Goal: Check status: Check status

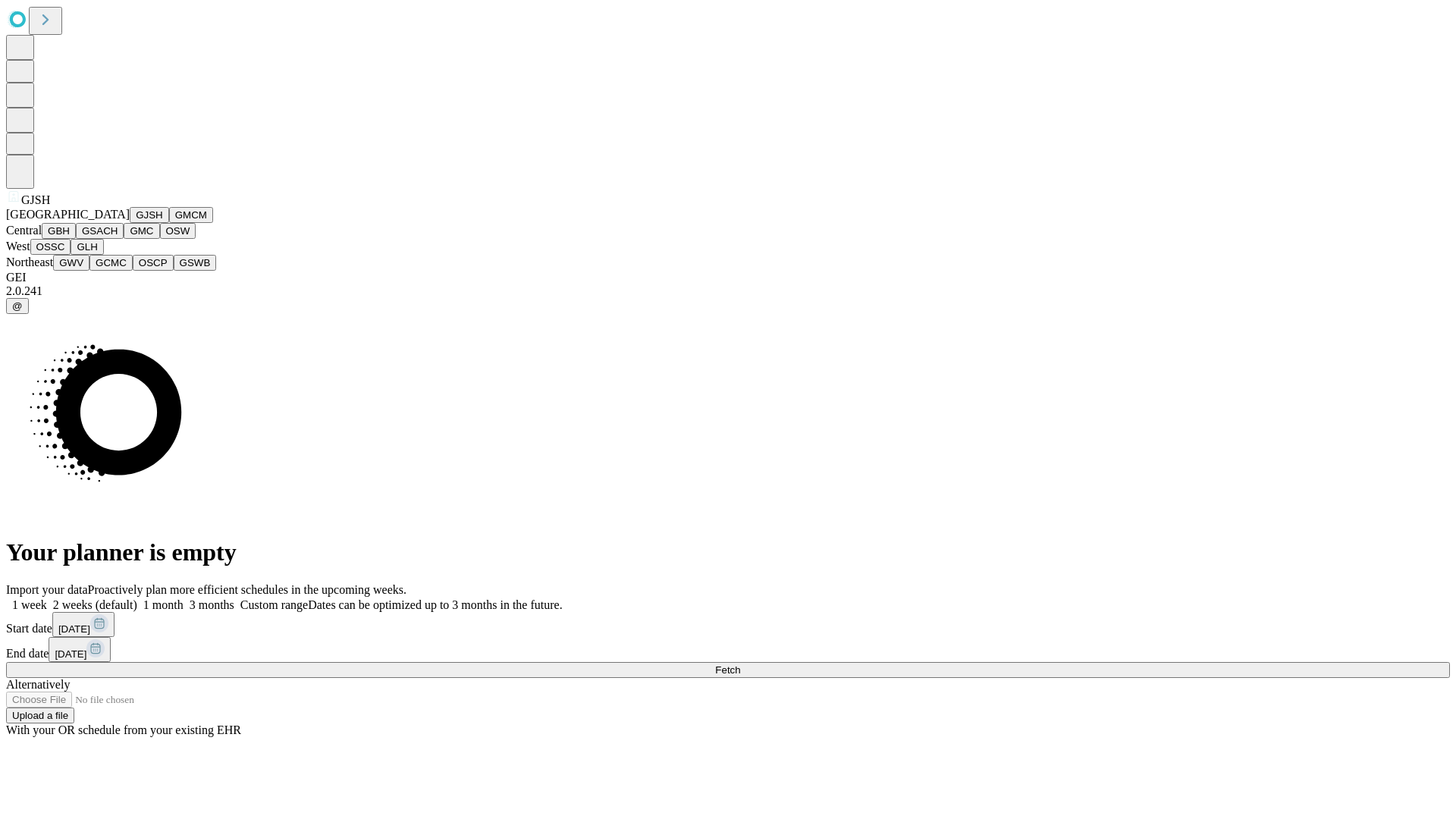
click at [129, 223] on button "GJSH" at bounding box center [149, 215] width 40 height 16
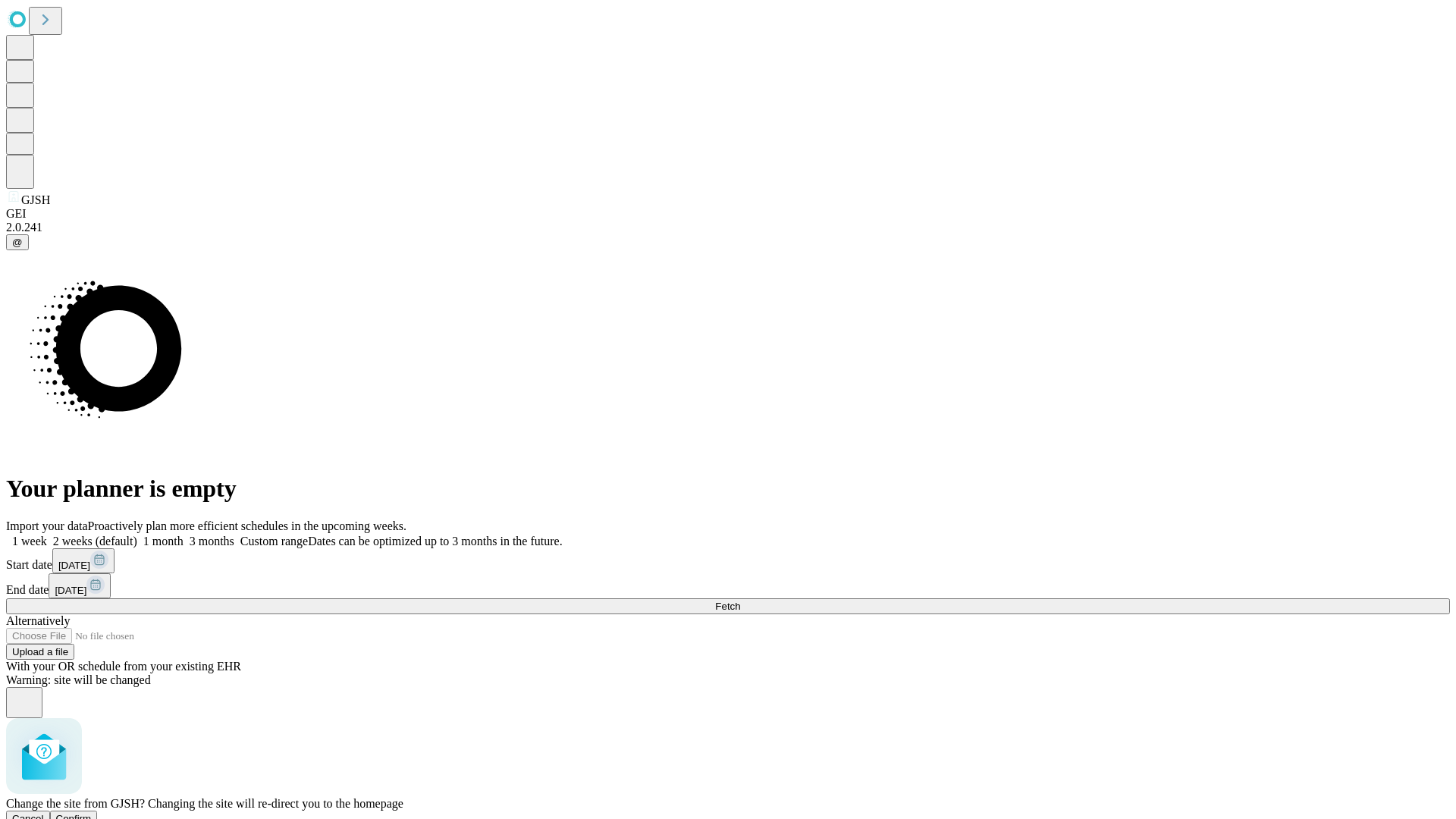
click at [92, 813] on span "Confirm" at bounding box center [74, 818] width 36 height 11
click at [183, 535] on label "1 month" at bounding box center [160, 541] width 46 height 13
click at [740, 601] on span "Fetch" at bounding box center [728, 606] width 25 height 11
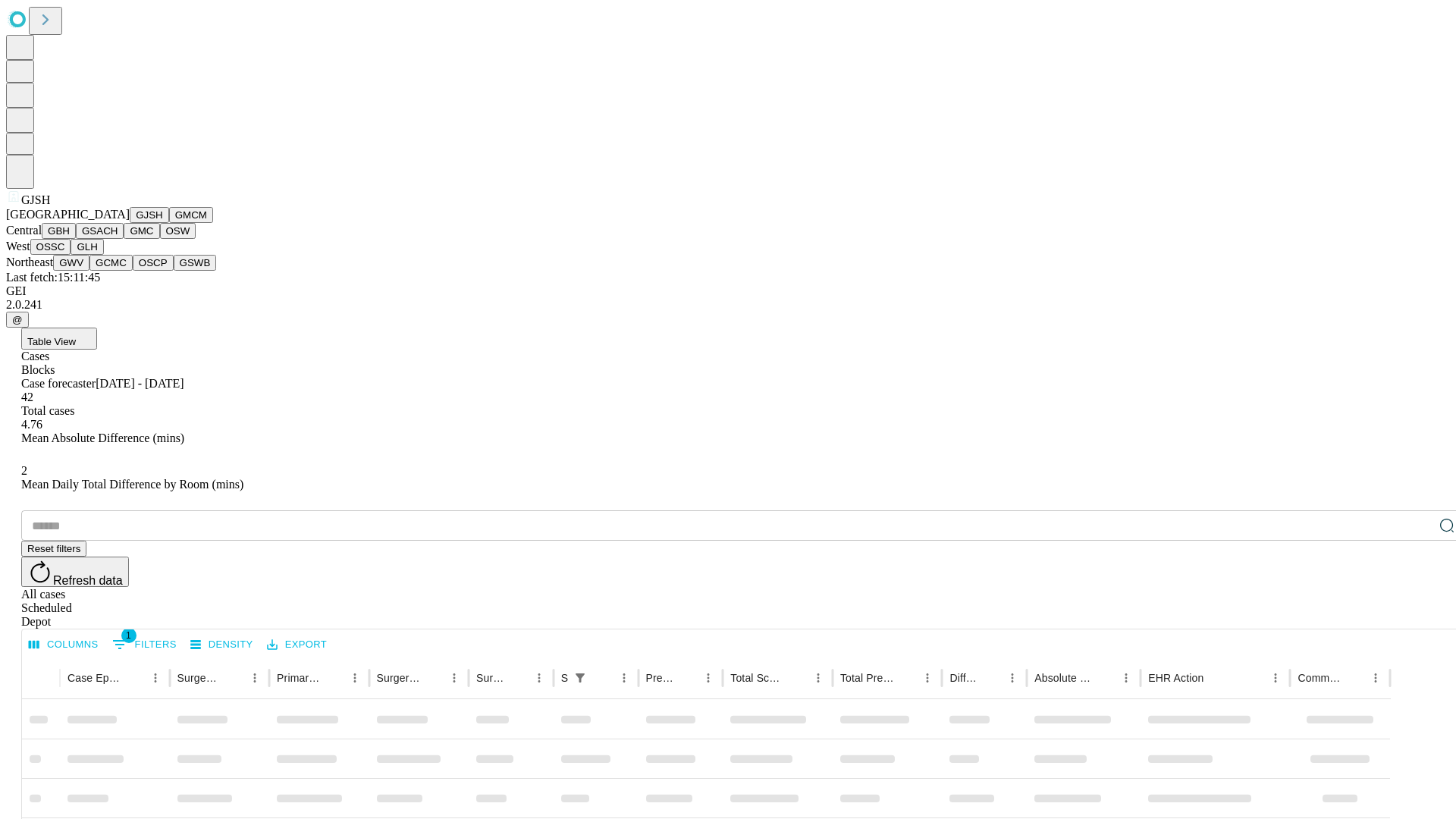
click at [169, 223] on button "GMCM" at bounding box center [191, 215] width 44 height 16
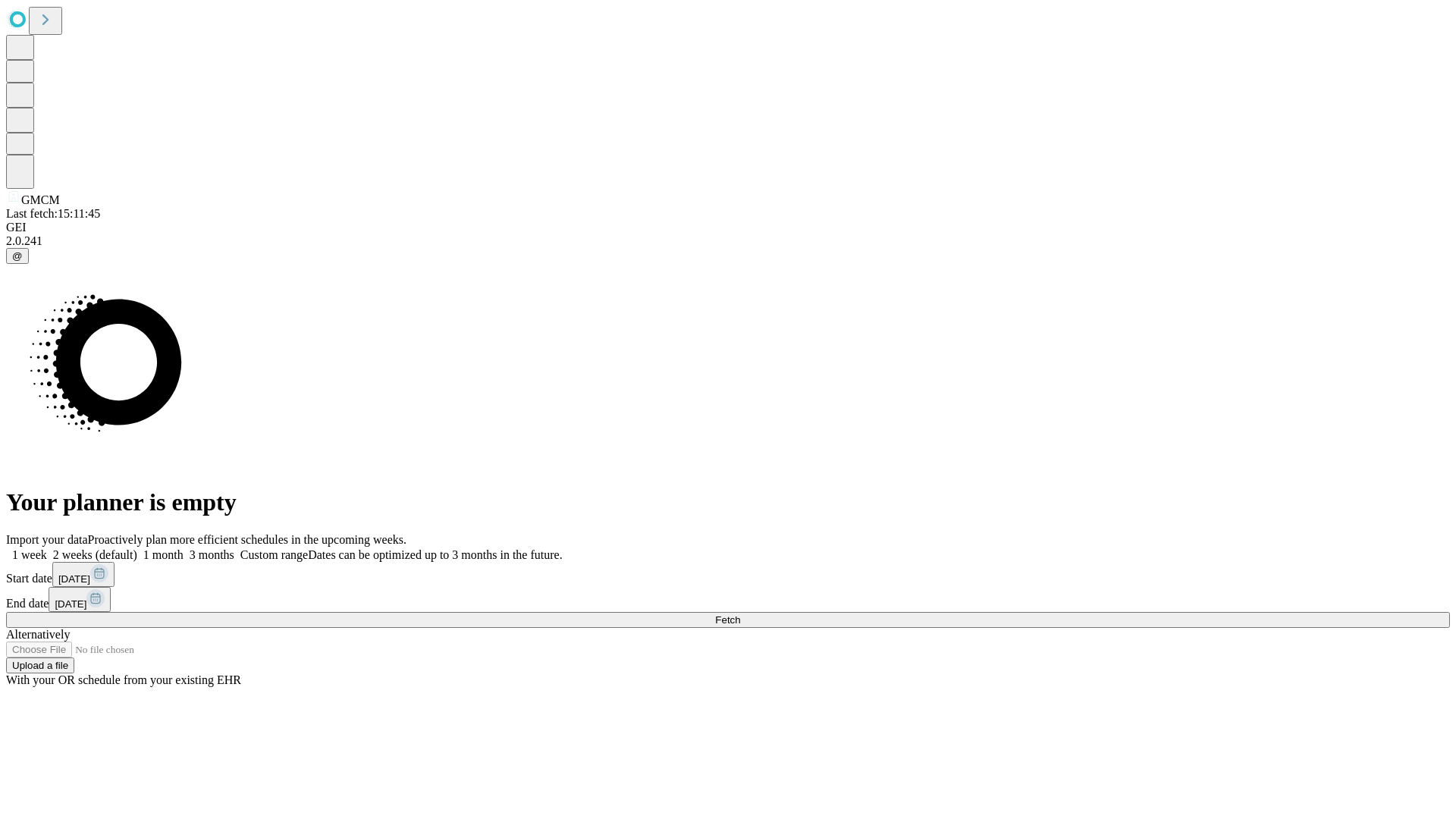
click at [183, 548] on label "1 month" at bounding box center [160, 554] width 46 height 13
click at [740, 614] on span "Fetch" at bounding box center [728, 620] width 25 height 11
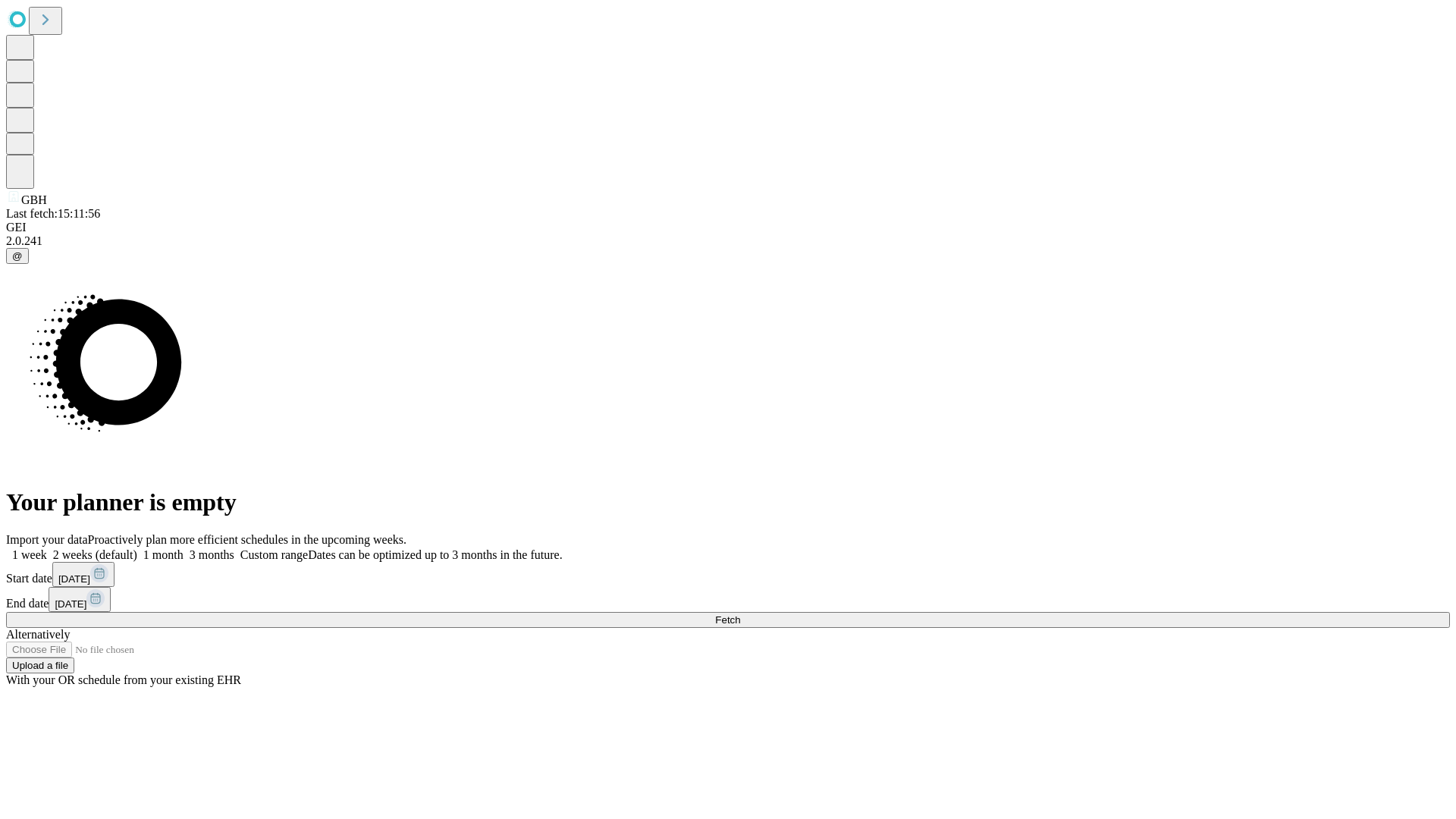
click at [183, 548] on label "1 month" at bounding box center [160, 554] width 46 height 13
click at [740, 614] on span "Fetch" at bounding box center [728, 620] width 25 height 11
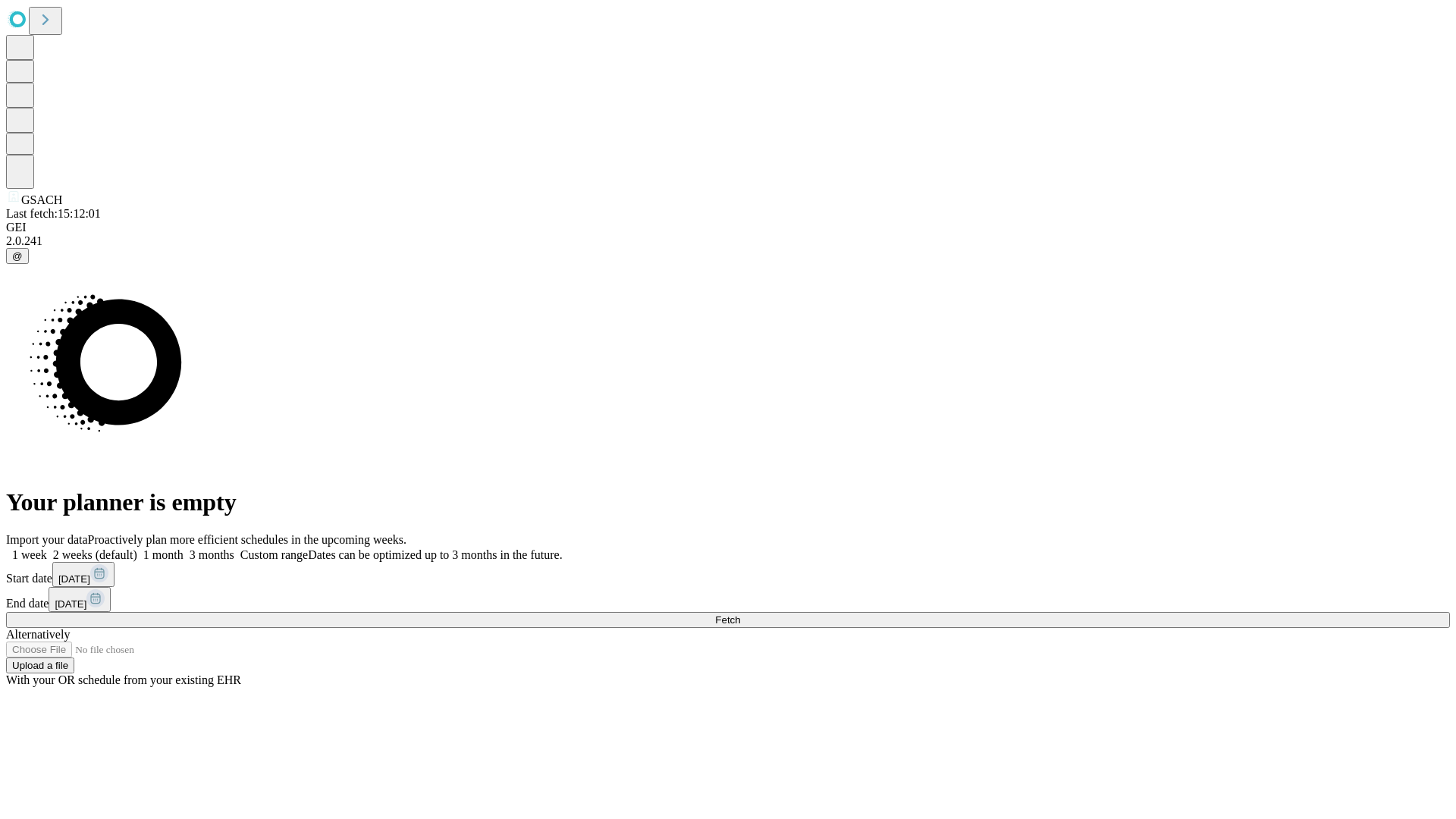
click at [183, 548] on label "1 month" at bounding box center [160, 554] width 46 height 13
click at [740, 614] on span "Fetch" at bounding box center [728, 620] width 25 height 11
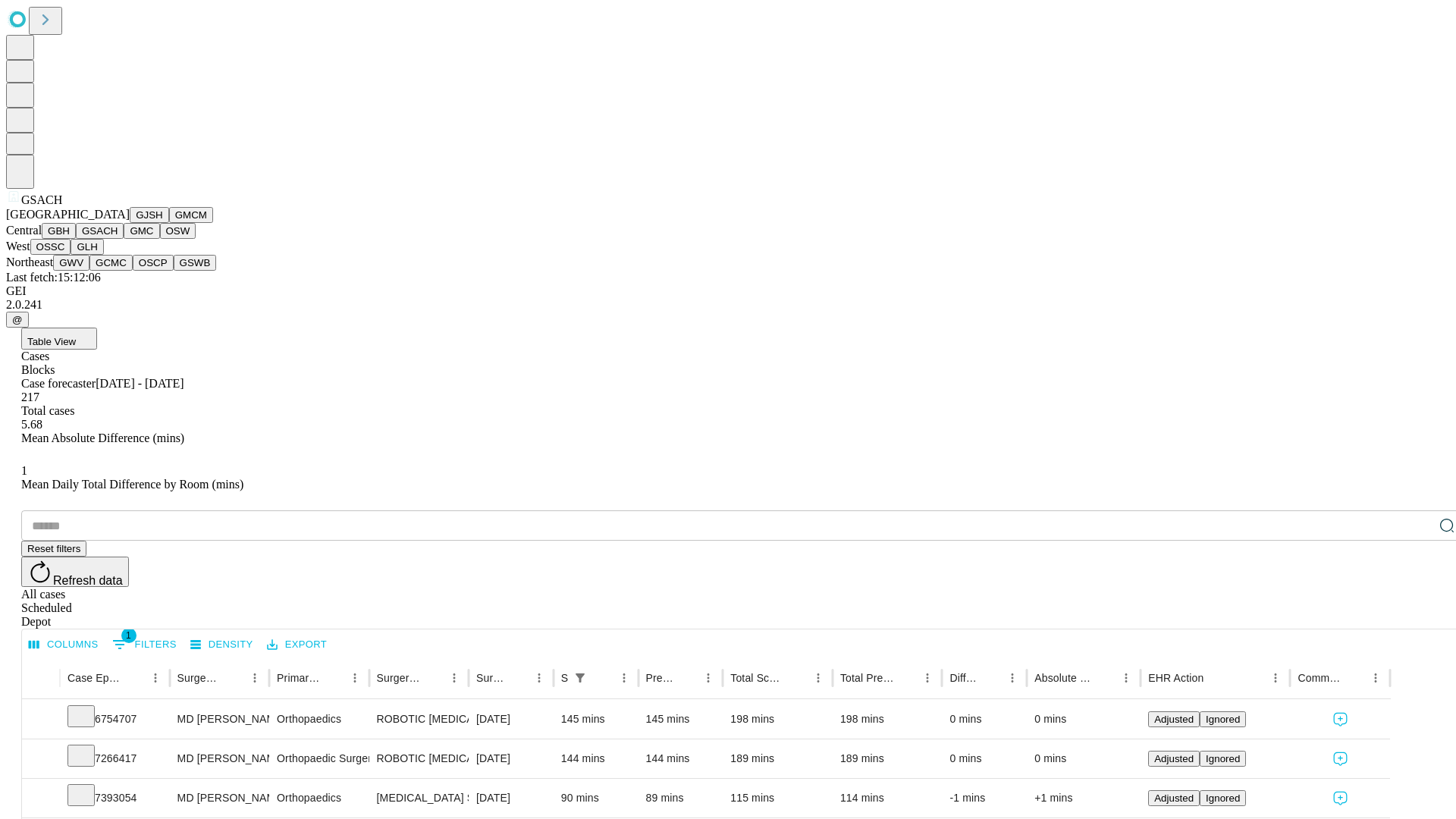
click at [124, 239] on button "GMC" at bounding box center [141, 231] width 36 height 16
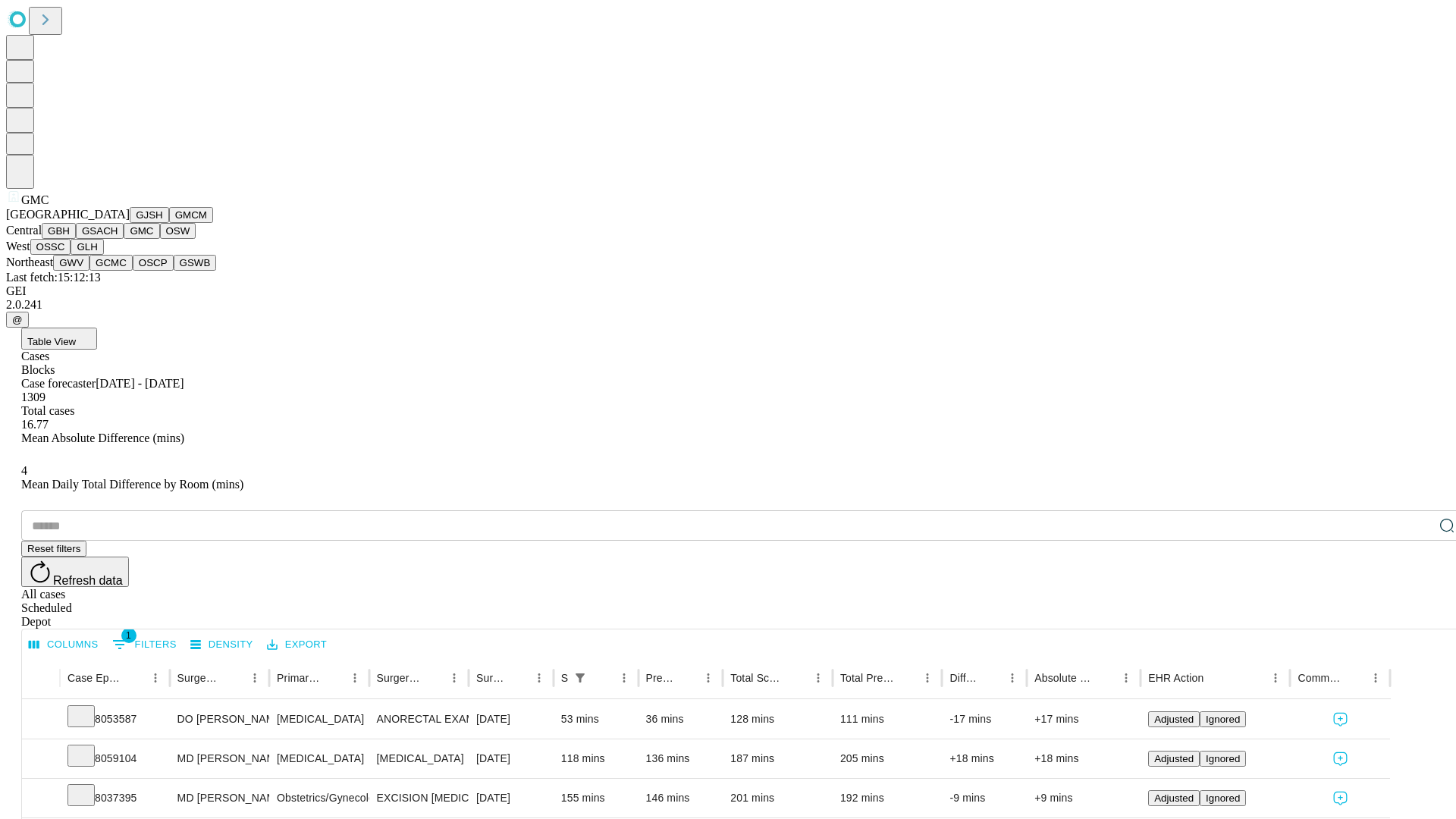
click at [160, 239] on button "OSW" at bounding box center [178, 231] width 37 height 16
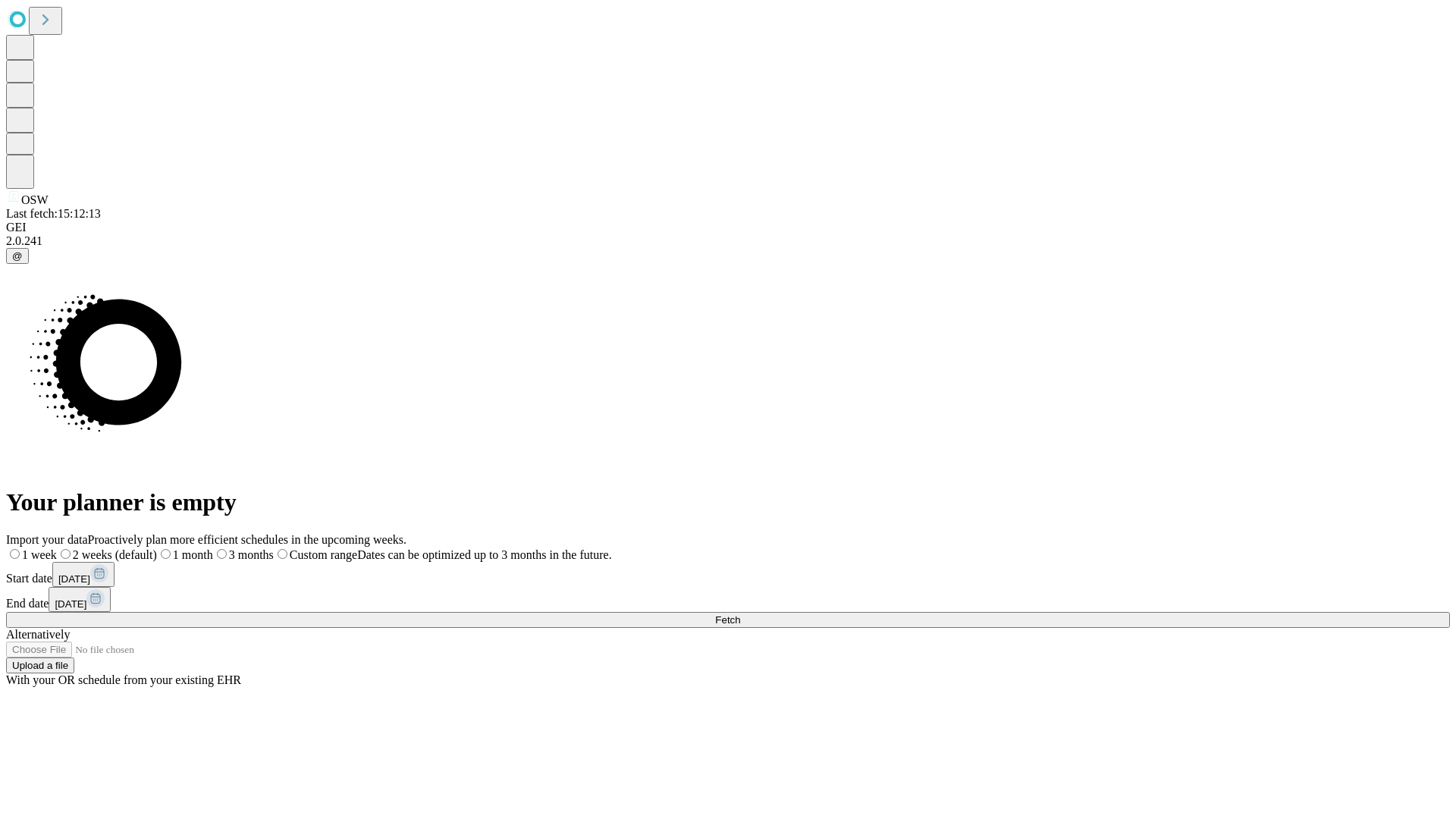
click at [213, 548] on label "1 month" at bounding box center [185, 554] width 56 height 13
click at [740, 614] on span "Fetch" at bounding box center [728, 620] width 25 height 11
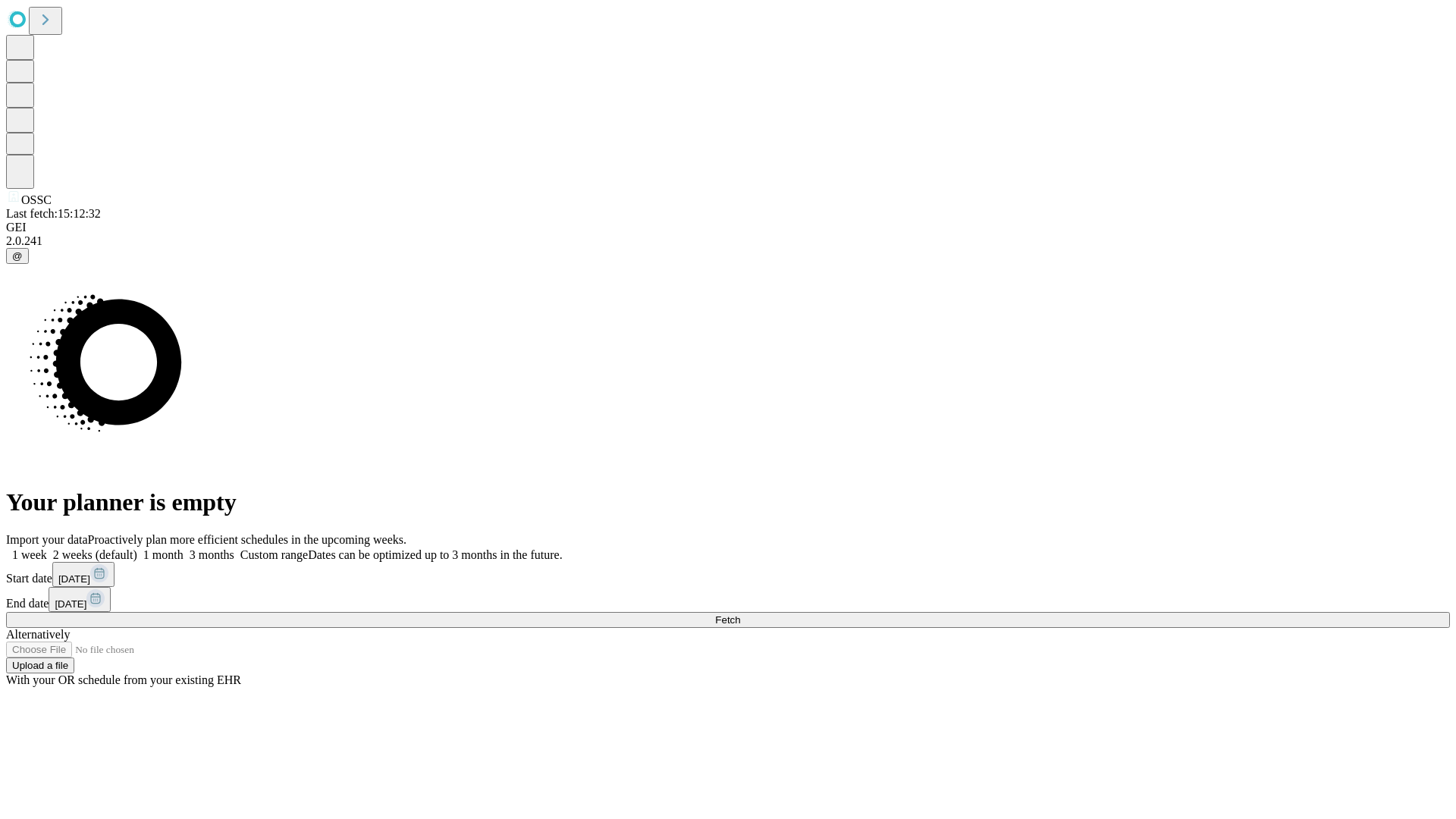
click at [183, 548] on label "1 month" at bounding box center [160, 554] width 46 height 13
click at [740, 614] on span "Fetch" at bounding box center [728, 620] width 25 height 11
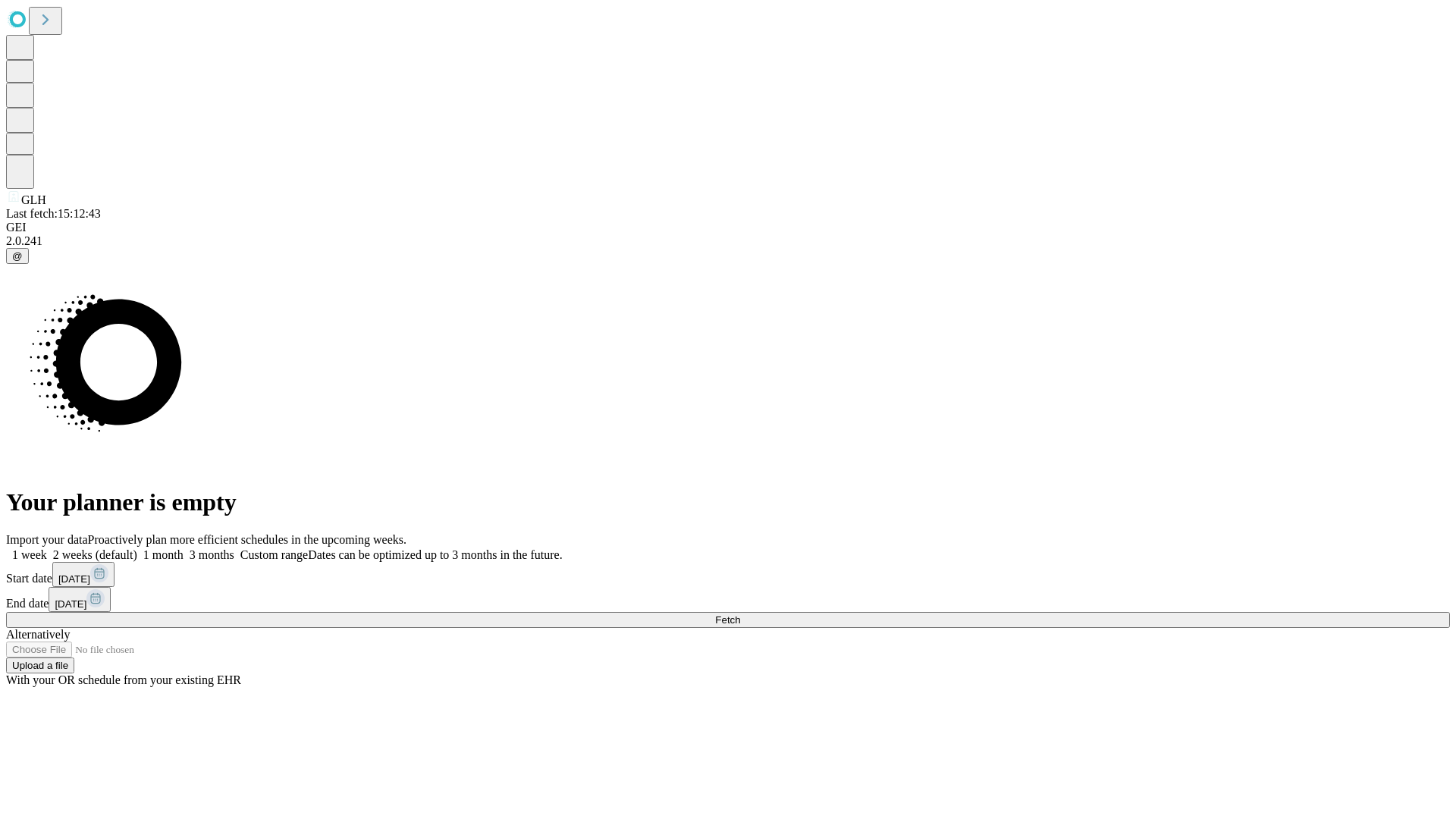
click at [183, 548] on label "1 month" at bounding box center [160, 554] width 46 height 13
click at [740, 614] on span "Fetch" at bounding box center [728, 620] width 25 height 11
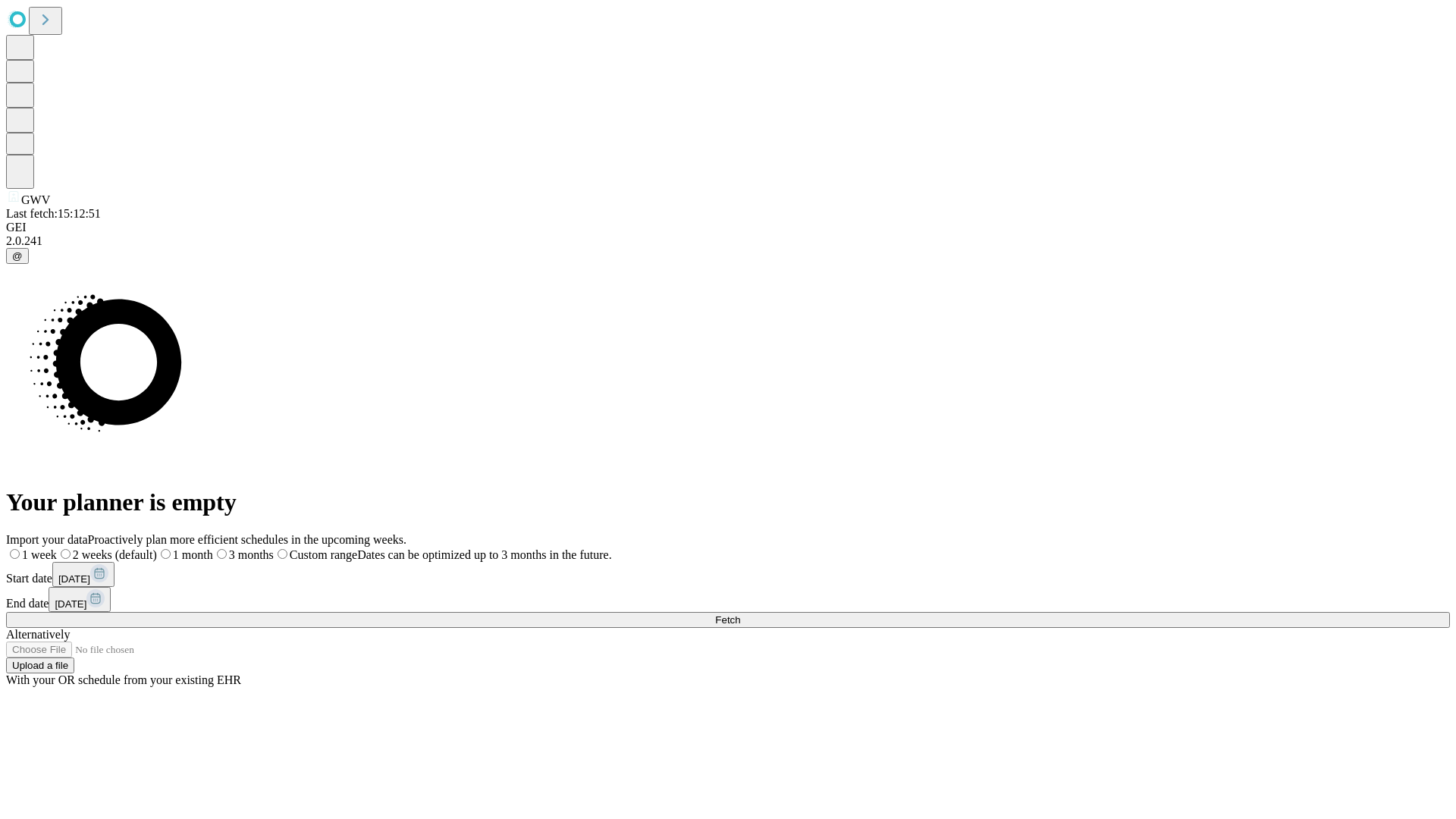
click at [213, 548] on label "1 month" at bounding box center [185, 554] width 56 height 13
click at [740, 614] on span "Fetch" at bounding box center [728, 620] width 25 height 11
click at [183, 548] on label "1 month" at bounding box center [160, 554] width 46 height 13
click at [740, 614] on span "Fetch" at bounding box center [728, 620] width 25 height 11
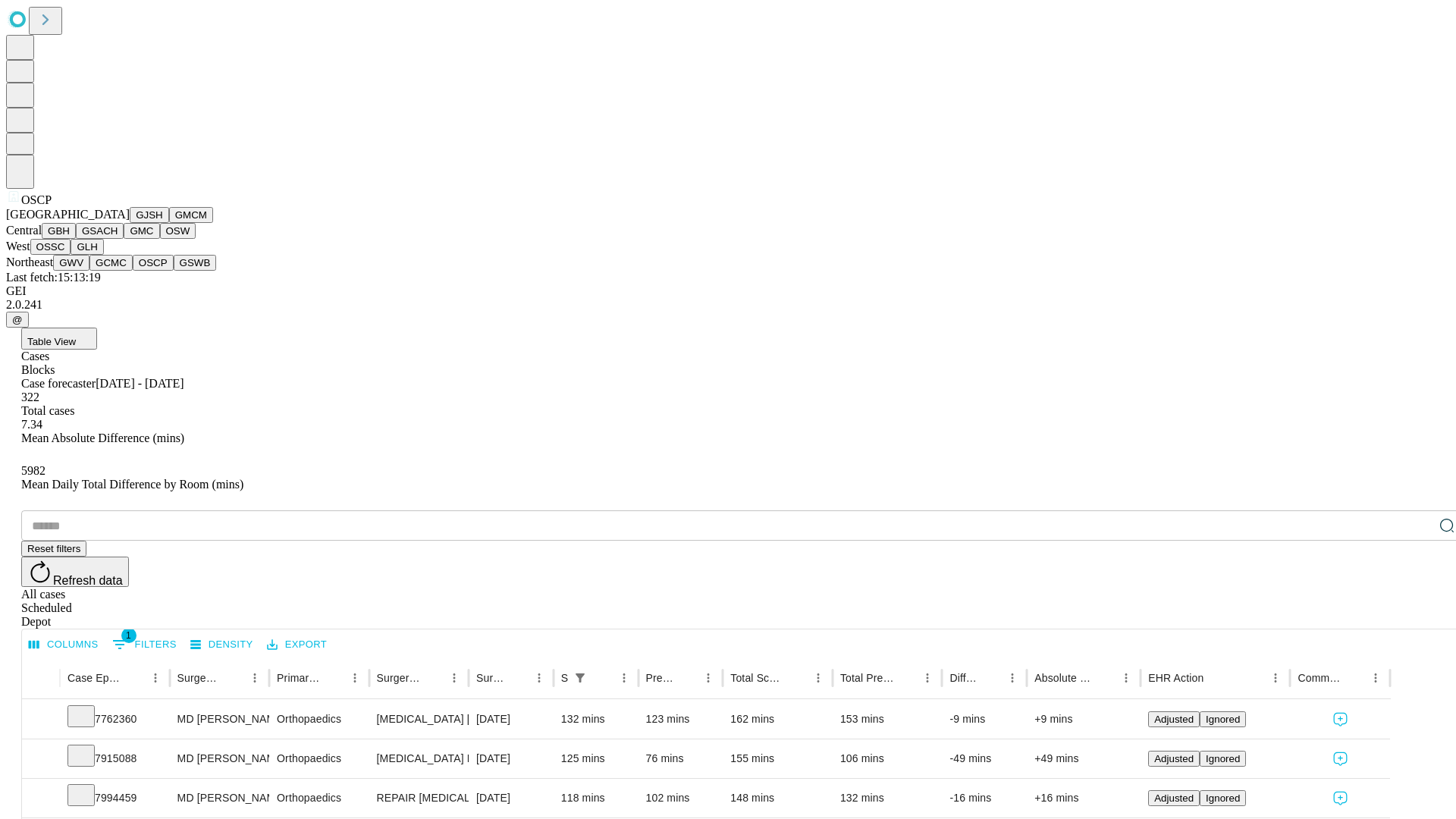
click at [174, 271] on button "GSWB" at bounding box center [195, 263] width 43 height 16
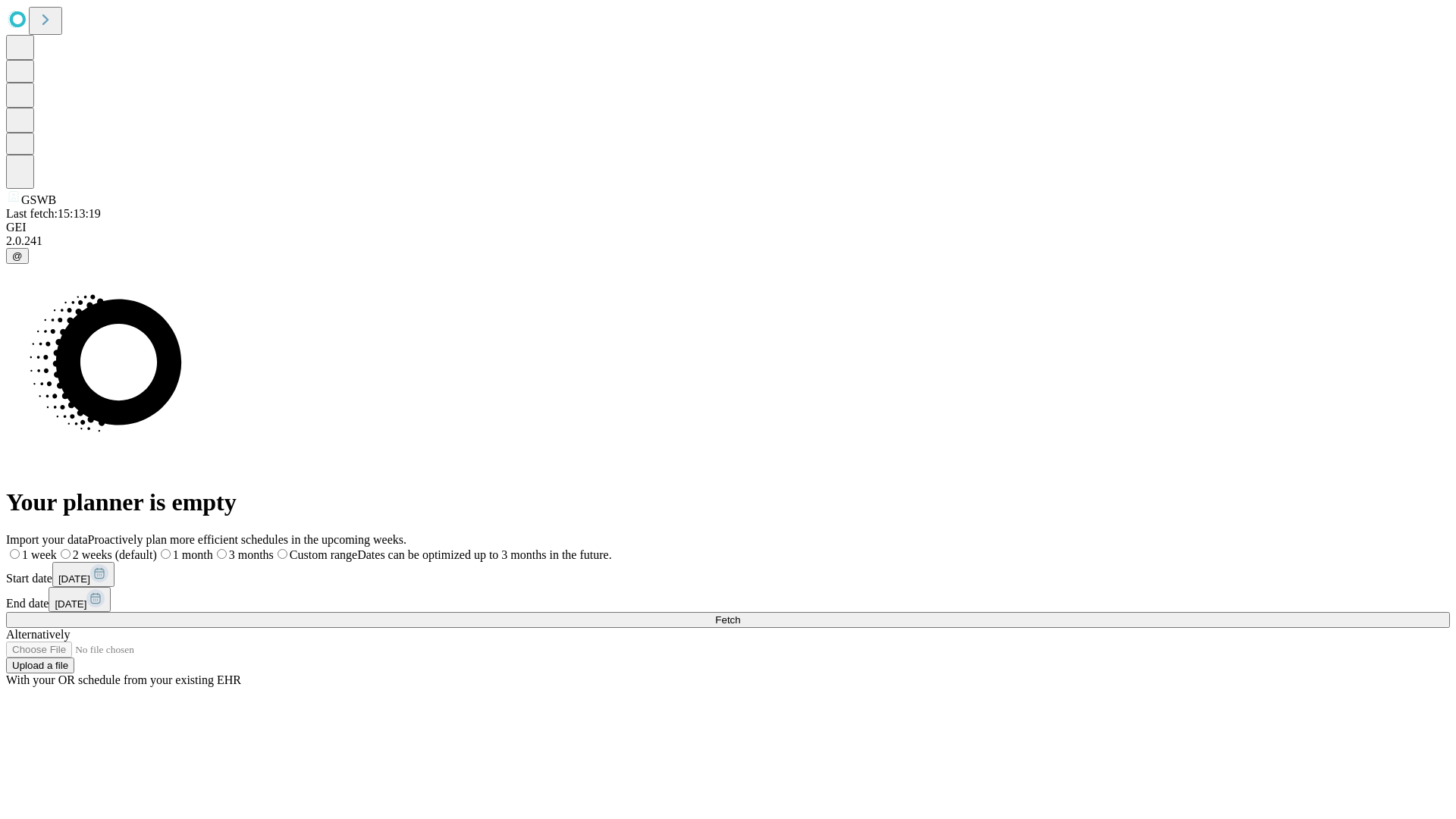
click at [740, 614] on span "Fetch" at bounding box center [728, 620] width 25 height 11
